Goal: Task Accomplishment & Management: Manage account settings

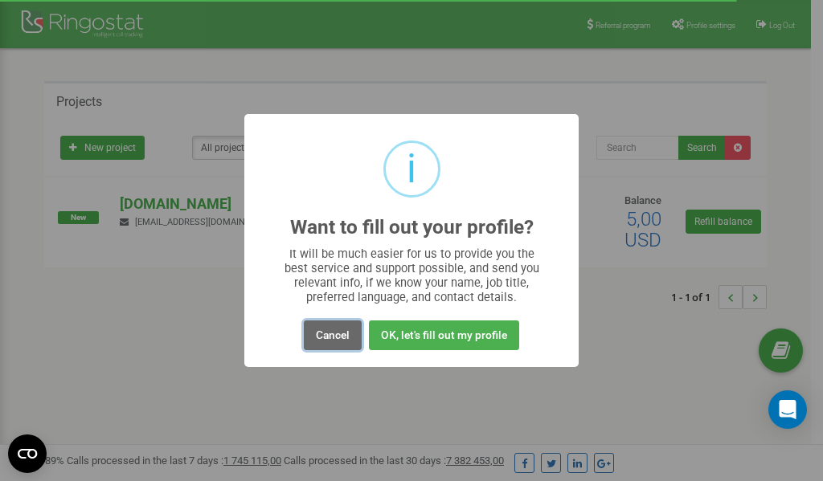
click at [329, 341] on button "Cancel" at bounding box center [333, 336] width 58 height 30
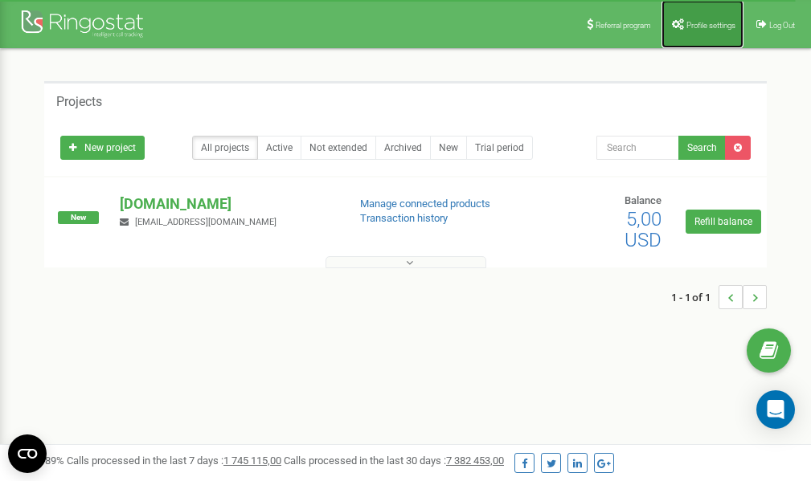
click at [693, 21] on span "Profile settings" at bounding box center [710, 25] width 49 height 9
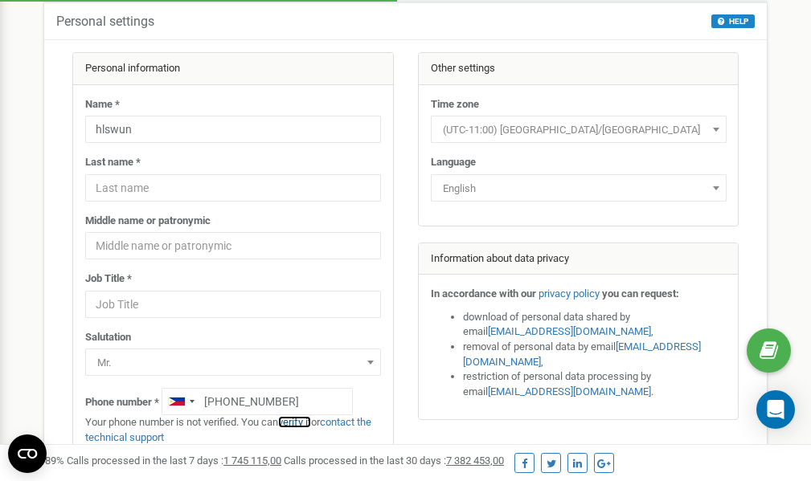
click at [301, 423] on link "verify it" at bounding box center [294, 422] width 33 height 12
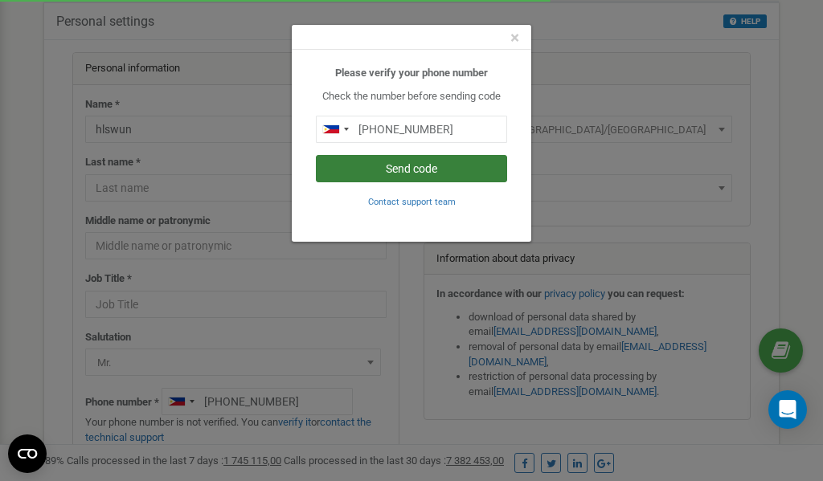
click at [407, 163] on button "Send code" at bounding box center [411, 168] width 191 height 27
